Goal: Task Accomplishment & Management: Complete application form

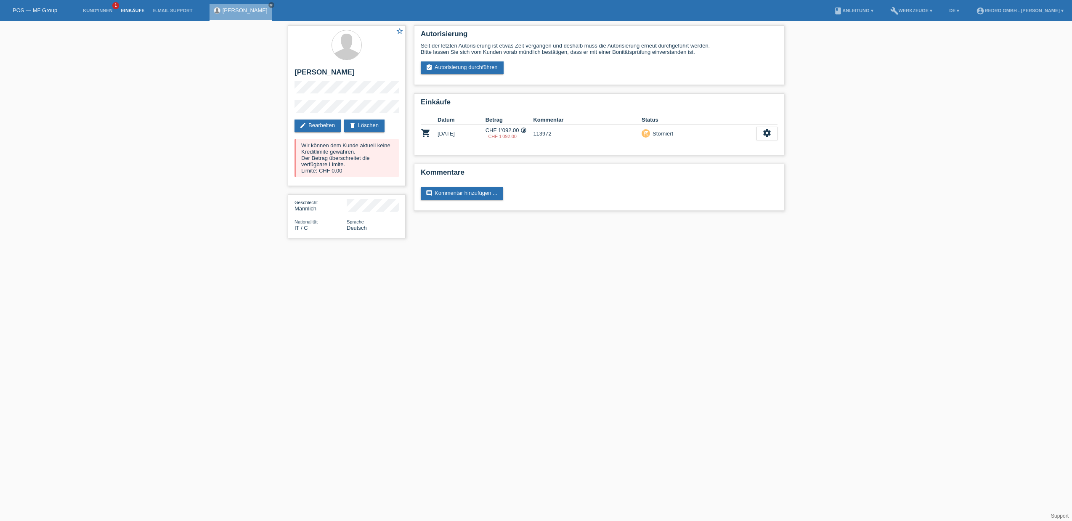
click at [129, 12] on link "Einkäufe" at bounding box center [133, 10] width 32 height 5
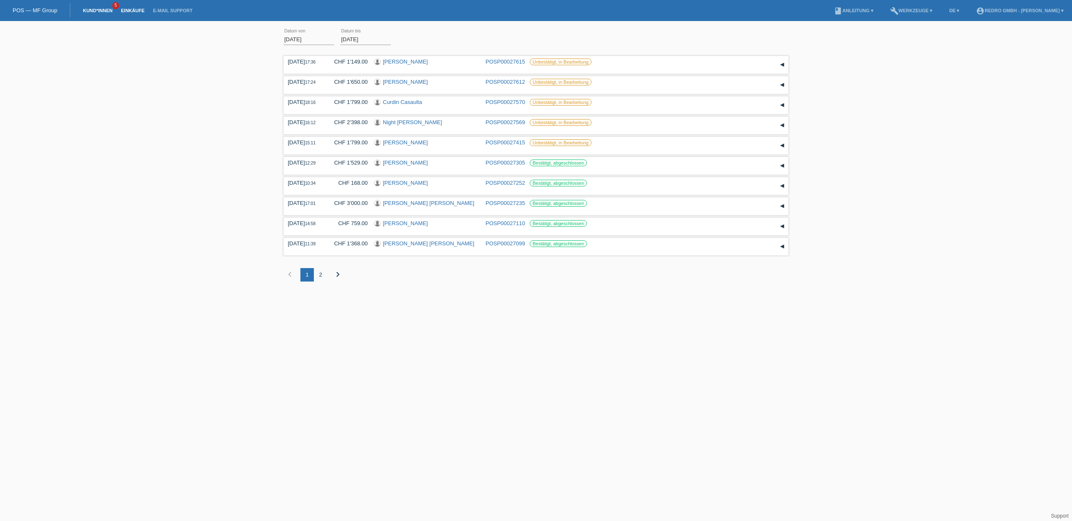
click at [95, 13] on link "Kund*innen" at bounding box center [98, 10] width 38 height 5
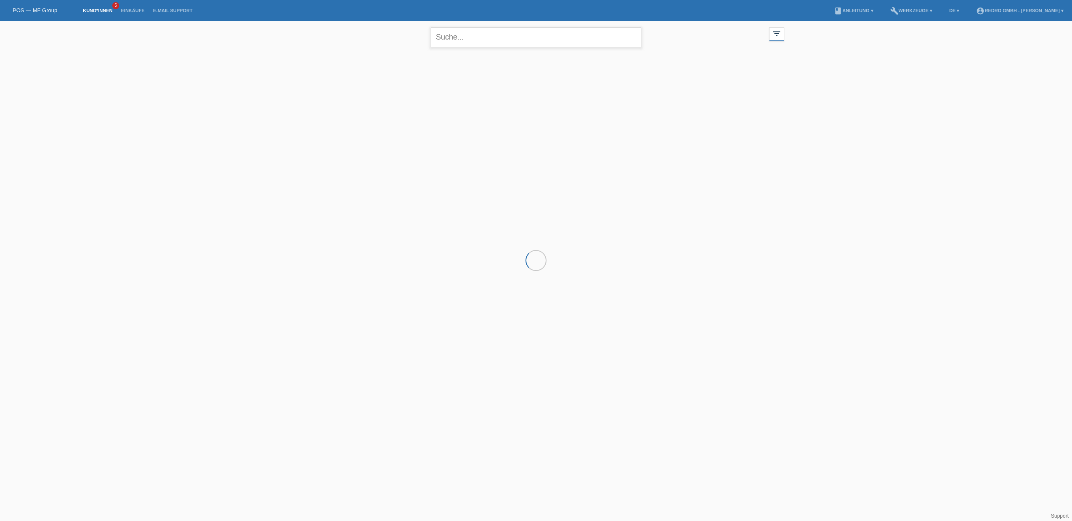
click at [447, 32] on input "text" at bounding box center [536, 37] width 210 height 20
type input "erhan"
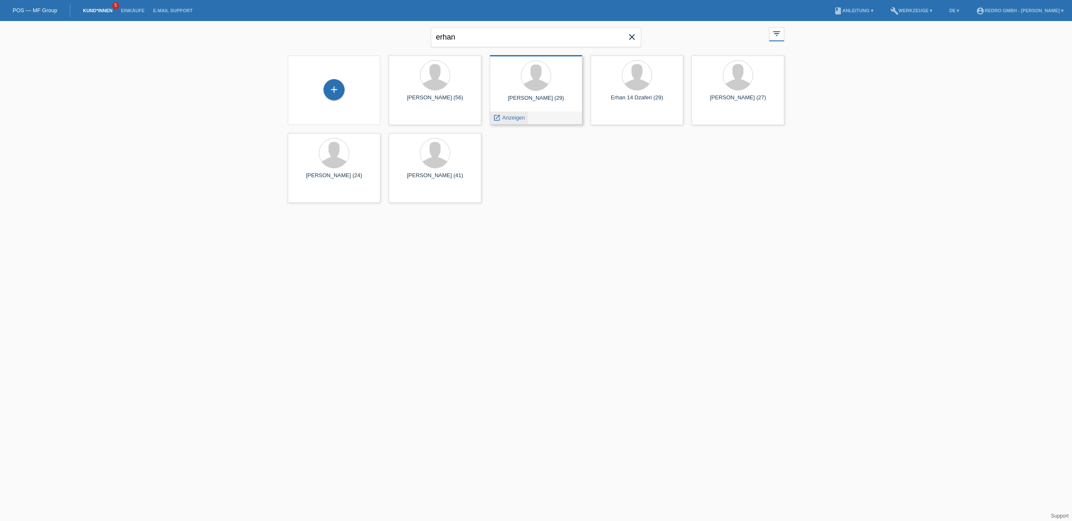
click at [513, 114] on span "Anzeigen" at bounding box center [513, 117] width 23 height 6
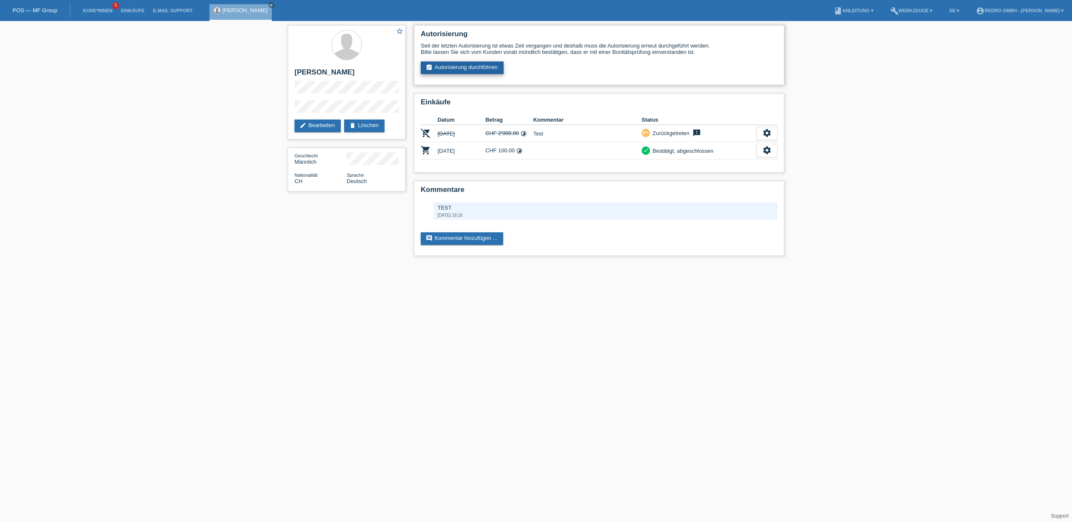
click at [451, 69] on link "assignment_turned_in Autorisierung durchführen" at bounding box center [462, 67] width 83 height 13
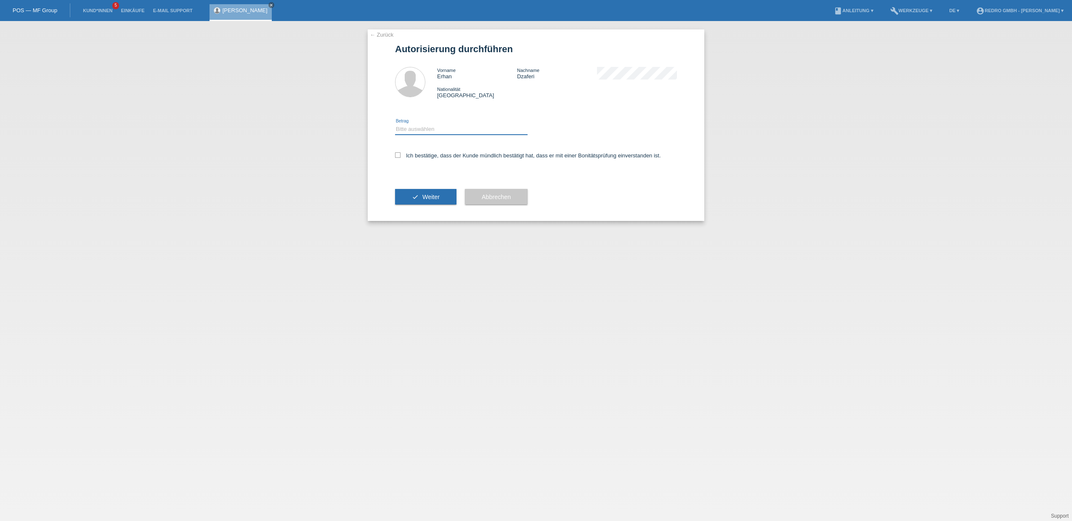
click at [416, 132] on select "Bitte auswählen CHF 1.00 - CHF 499.00 CHF 500.00 - CHF 1'999.00 CHF 2'000.00 - …" at bounding box center [461, 129] width 133 height 10
select select "1"
click at [395, 124] on select "Bitte auswählen CHF 1.00 - CHF 499.00 CHF 500.00 - CHF 1'999.00 CHF 2'000.00 - …" at bounding box center [461, 129] width 133 height 10
click at [414, 156] on label "Ich bestätige, dass der Kunde mündlich bestätigt hat, dass er mit einer Bonität…" at bounding box center [528, 155] width 266 height 6
click at [401, 156] on input "Ich bestätige, dass der Kunde mündlich bestätigt hat, dass er mit einer Bonität…" at bounding box center [397, 154] width 5 height 5
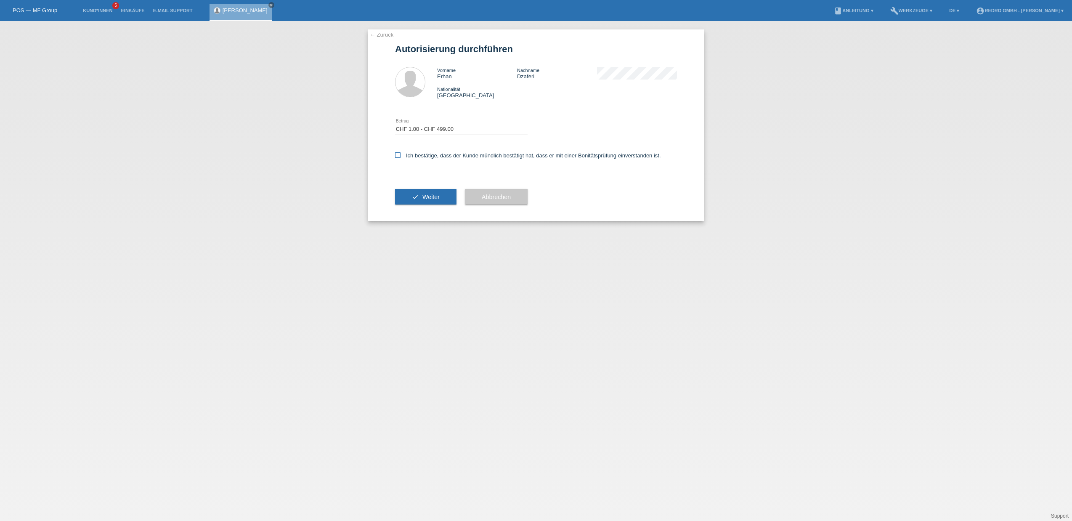
checkbox input "true"
click at [414, 190] on button "check Weiter" at bounding box center [425, 197] width 61 height 16
